Goal: Information Seeking & Learning: Learn about a topic

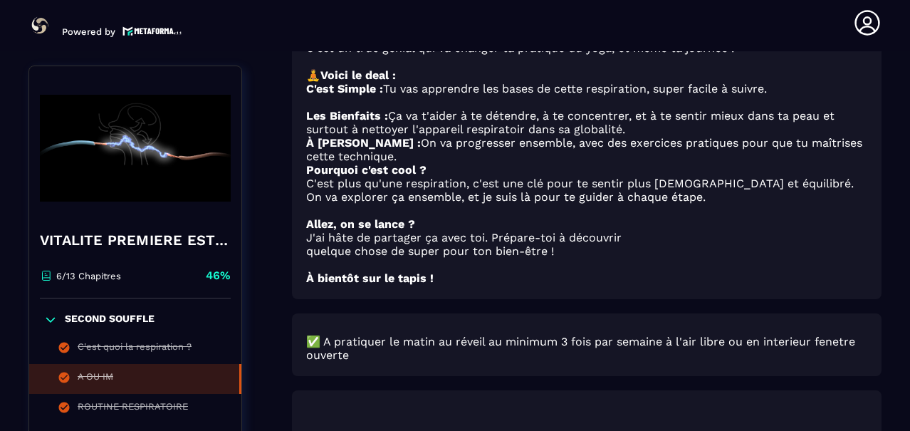
scroll to position [312, 0]
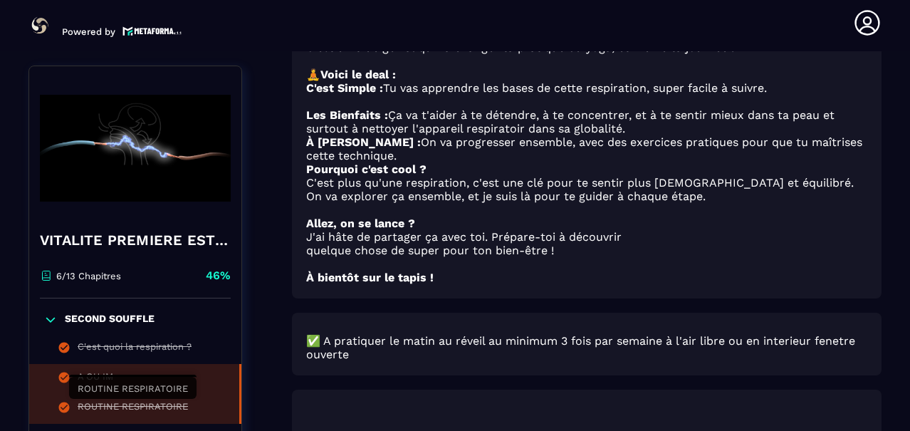
click at [167, 407] on div "ROUTINE RESPIRATOIRE" at bounding box center [133, 409] width 110 height 16
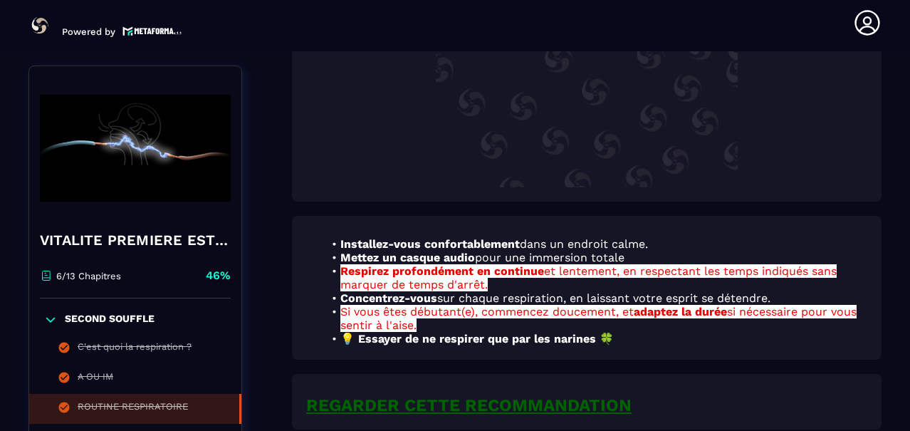
scroll to position [1124, 0]
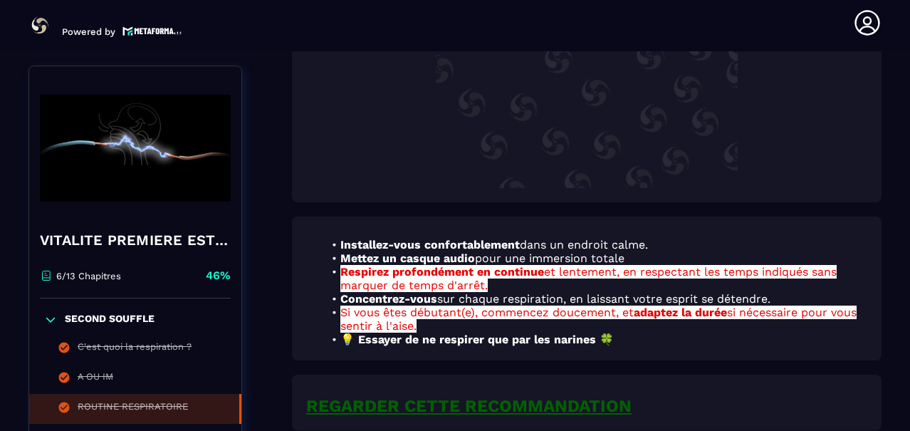
click at [862, 306] on li "Si vous êtes débutant(e), commencez doucement, et adaptez la durée si nécessair…" at bounding box center [595, 319] width 544 height 27
drag, startPoint x: 862, startPoint y: 269, endPoint x: 854, endPoint y: 182, distance: 87.3
click at [854, 375] on div "Installez-vous confortablement dans un endroit calme. Mettez un casque audio po…" at bounding box center [587, 403] width 590 height 56
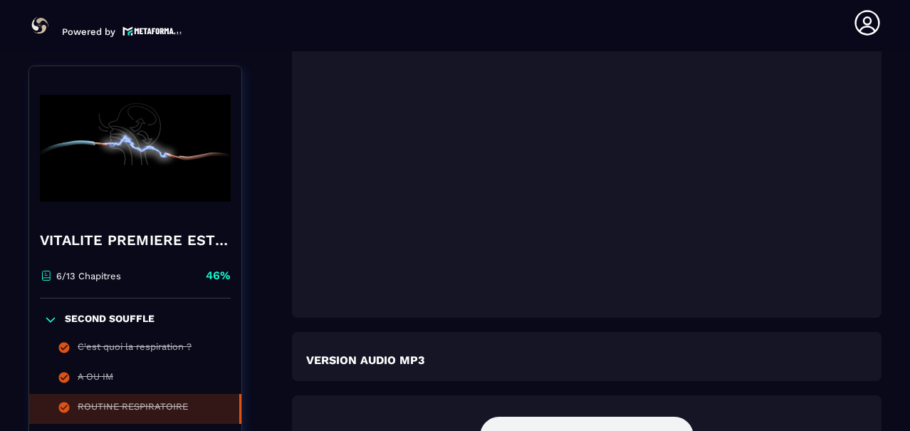
scroll to position [2091, 0]
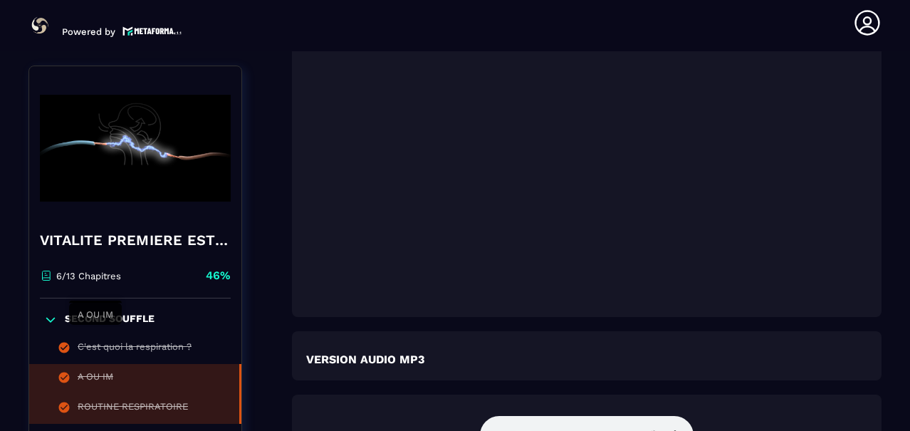
click at [110, 371] on div "A OU IM" at bounding box center [96, 379] width 36 height 16
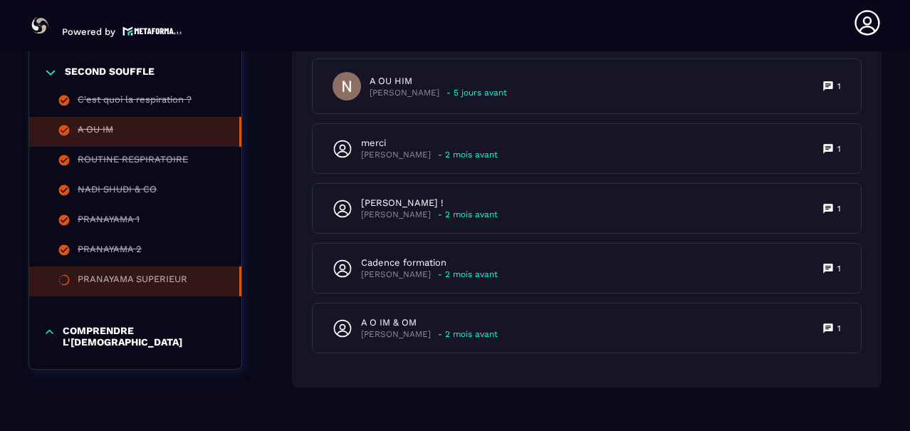
scroll to position [1606, 0]
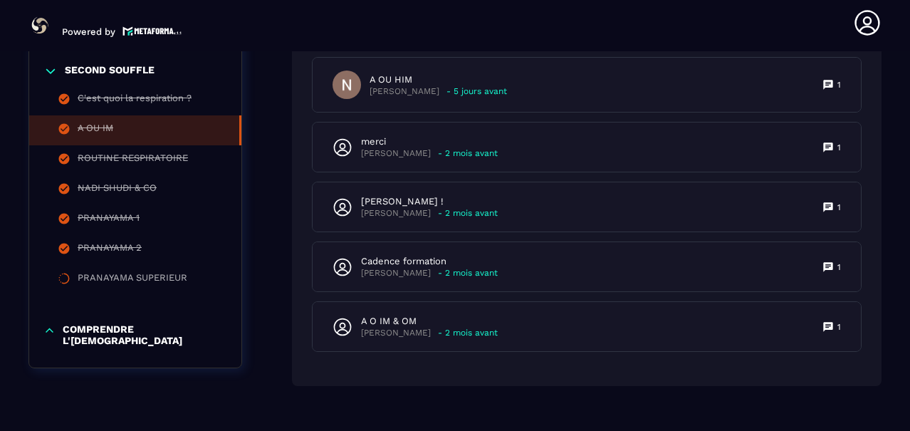
click at [51, 323] on icon at bounding box center [49, 330] width 12 height 14
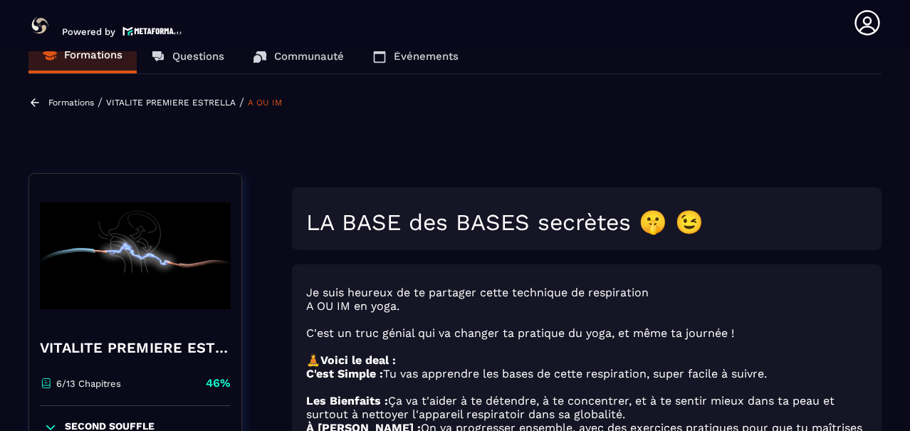
scroll to position [26, 0]
